Goal: Task Accomplishment & Management: Complete application form

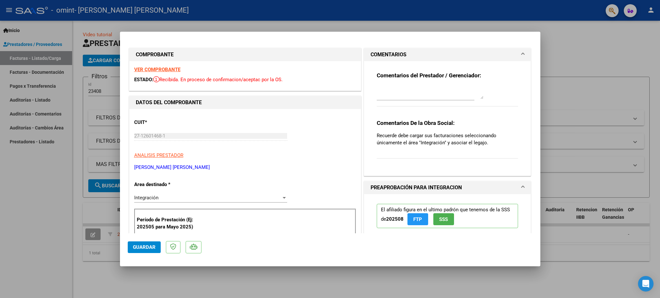
click at [522, 52] on span at bounding box center [523, 55] width 3 height 8
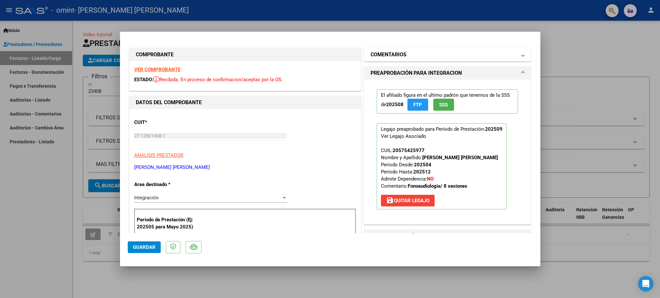
click at [522, 52] on span at bounding box center [523, 55] width 3 height 8
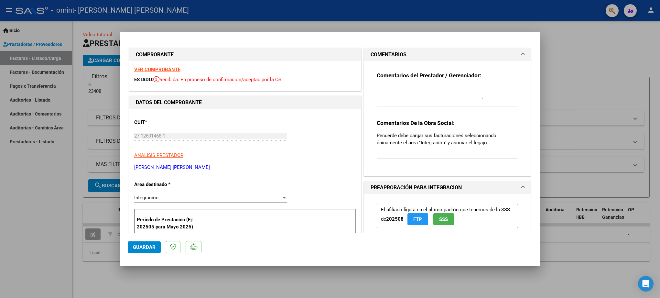
click at [522, 52] on span at bounding box center [523, 55] width 3 height 8
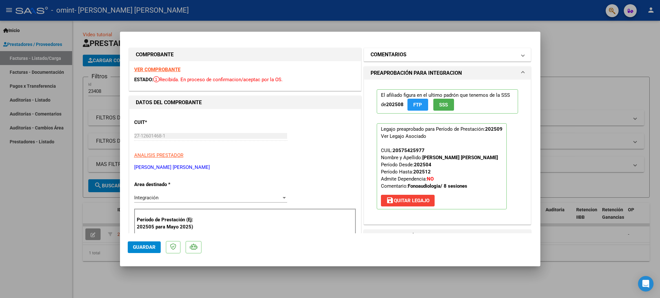
click at [523, 57] on span at bounding box center [523, 55] width 3 height 8
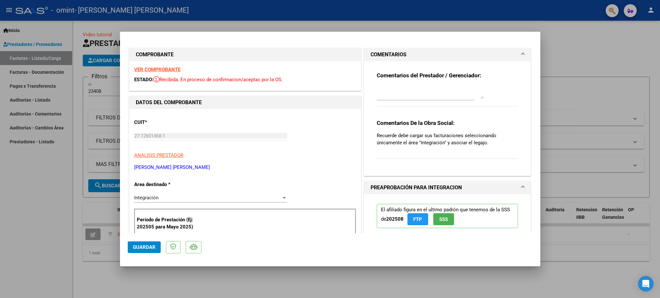
click at [568, 49] on div at bounding box center [330, 149] width 660 height 298
type input "$ 0,00"
